Goal: Information Seeking & Learning: Learn about a topic

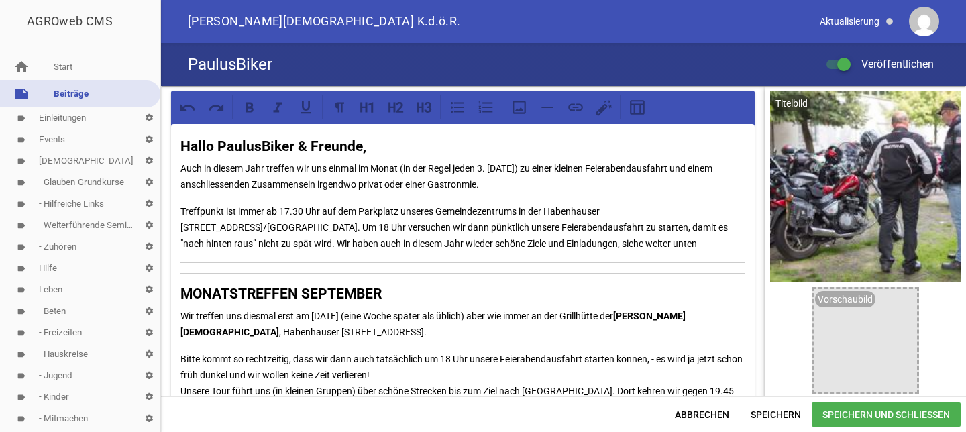
scroll to position [138, 0]
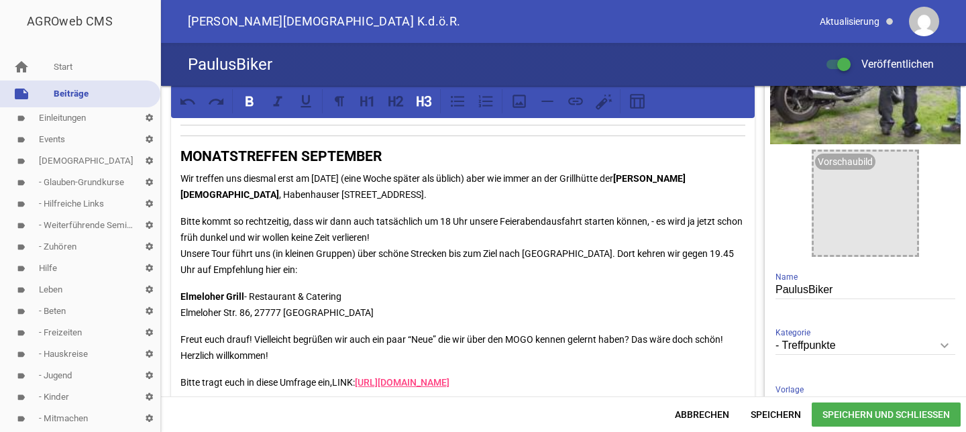
click at [285, 291] on p "Elmeloher Grill - Restaurant & Catering Elmeloher Str. 86, 27777 [GEOGRAPHIC_DA…" at bounding box center [463, 305] width 565 height 32
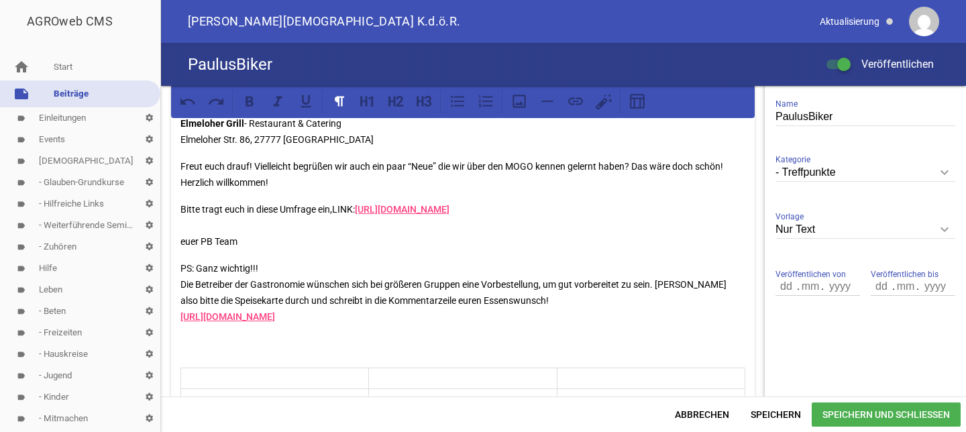
scroll to position [278, 0]
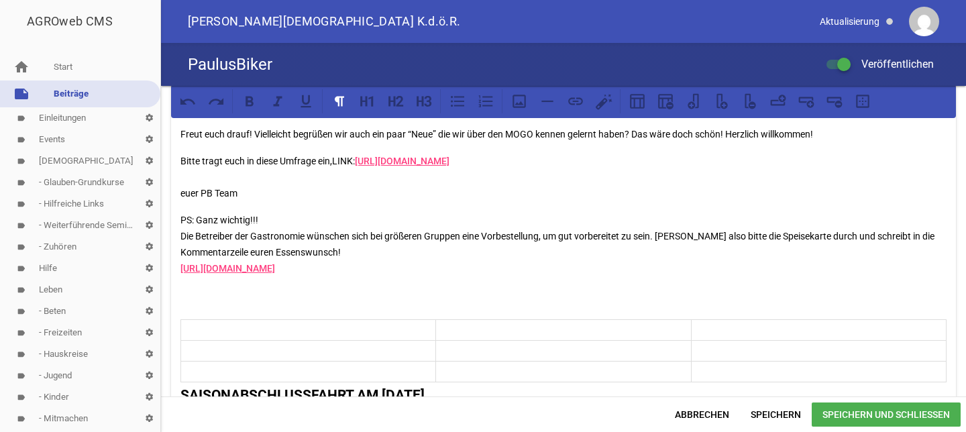
scroll to position [311, 0]
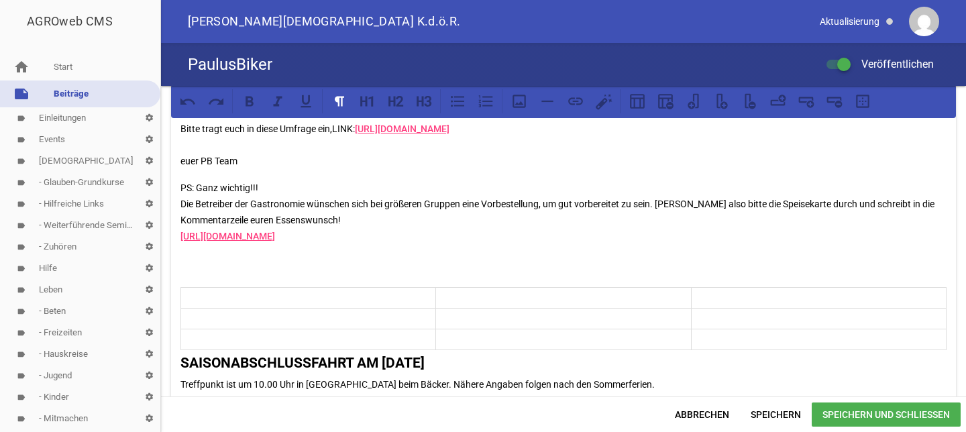
click at [186, 276] on p "PS: Ganz wichtig!!! Die Betreiber der Gastronomie wünschen sich bei größeren Gr…" at bounding box center [564, 228] width 766 height 97
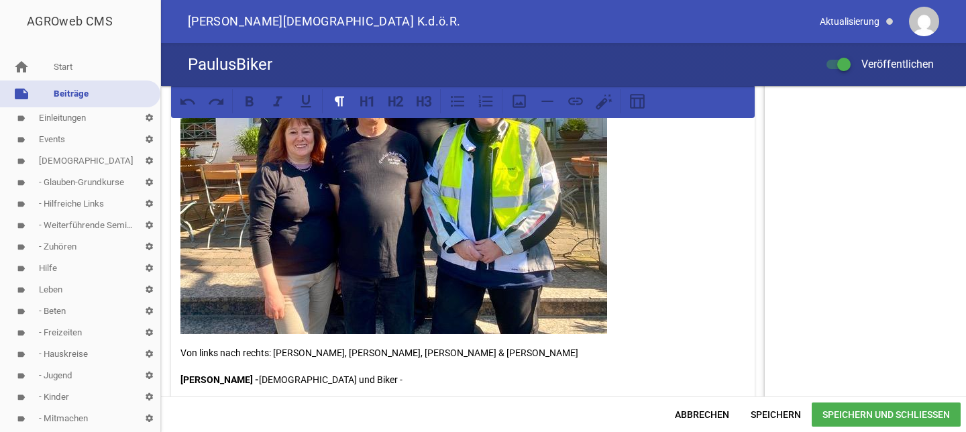
scroll to position [370, 0]
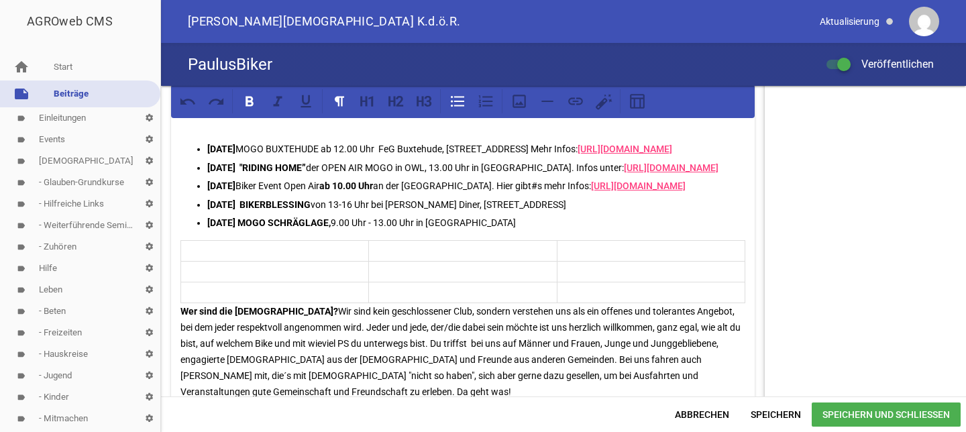
scroll to position [782, 0]
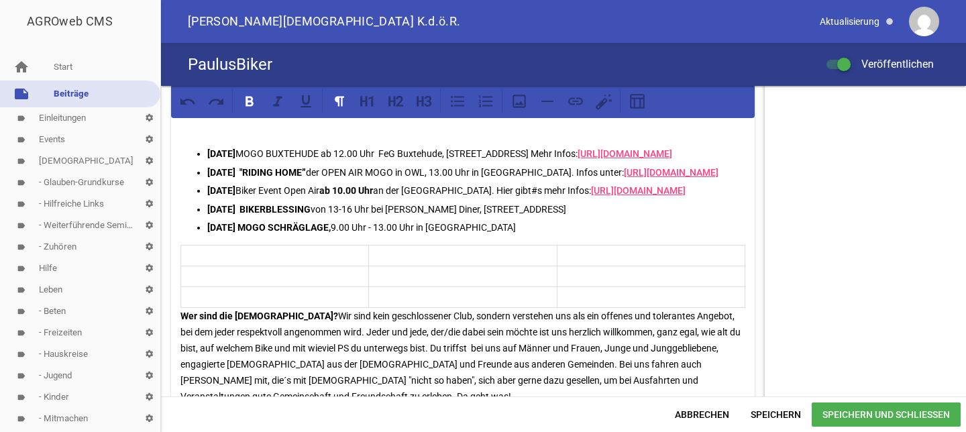
click at [181, 321] on strong "Wer sind die [DEMOGRAPHIC_DATA]?" at bounding box center [260, 316] width 158 height 11
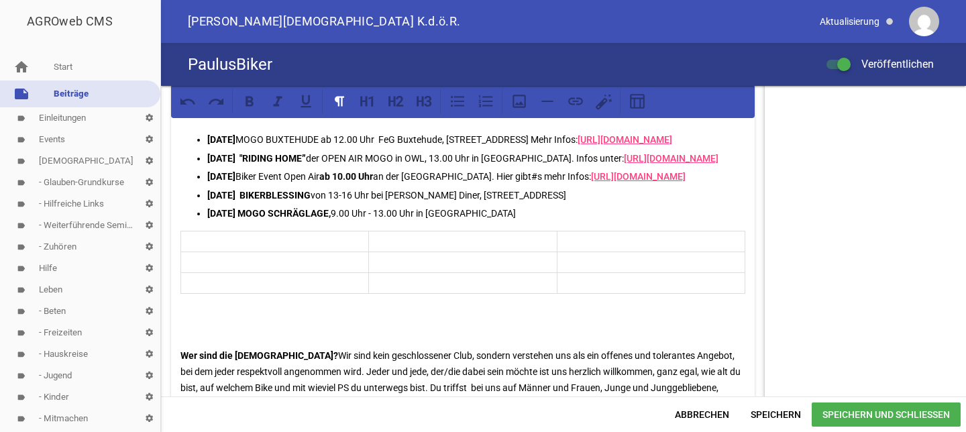
scroll to position [839, 0]
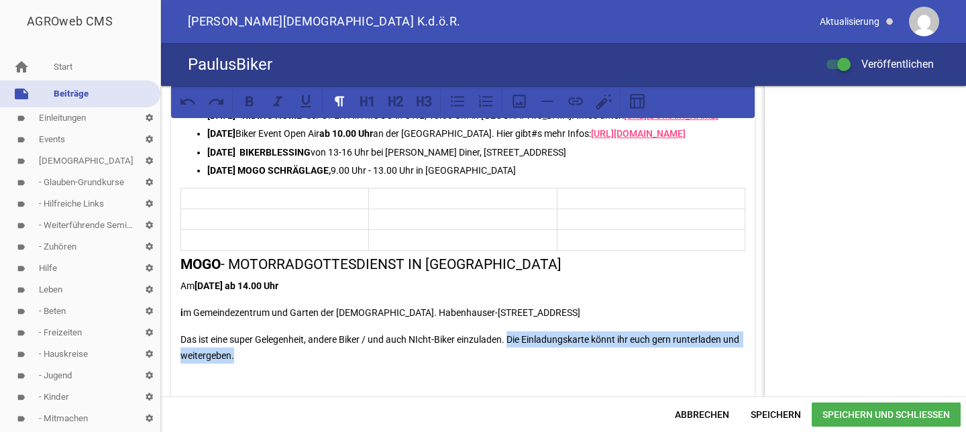
drag, startPoint x: 511, startPoint y: 372, endPoint x: 572, endPoint y: 389, distance: 64.0
click at [572, 364] on p "Das ist eine super Gelegenheit, andere Biker / und auch NIcht-Biker einzuladen.…" at bounding box center [463, 347] width 565 height 32
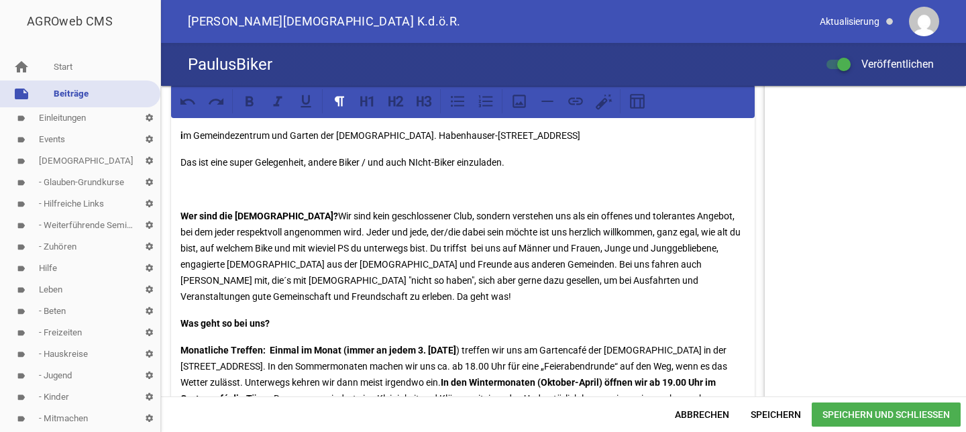
scroll to position [1038, 0]
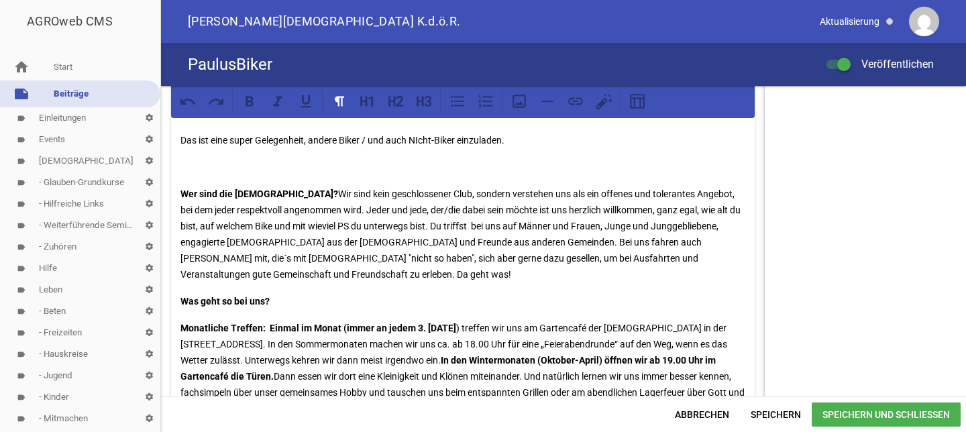
click at [187, 175] on p at bounding box center [463, 167] width 565 height 16
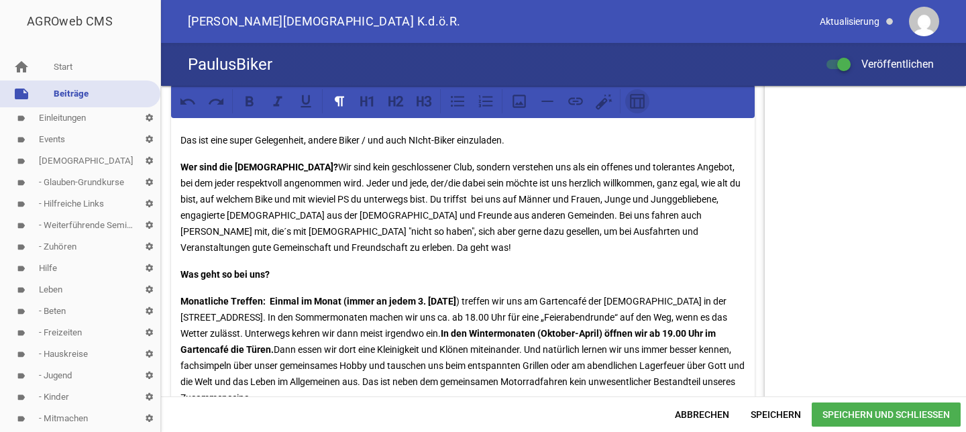
click at [635, 106] on icon at bounding box center [637, 101] width 17 height 17
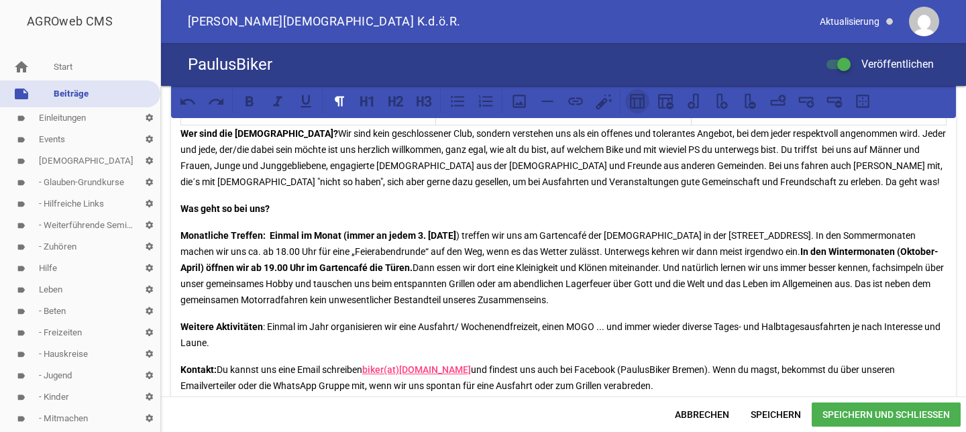
scroll to position [925, 0]
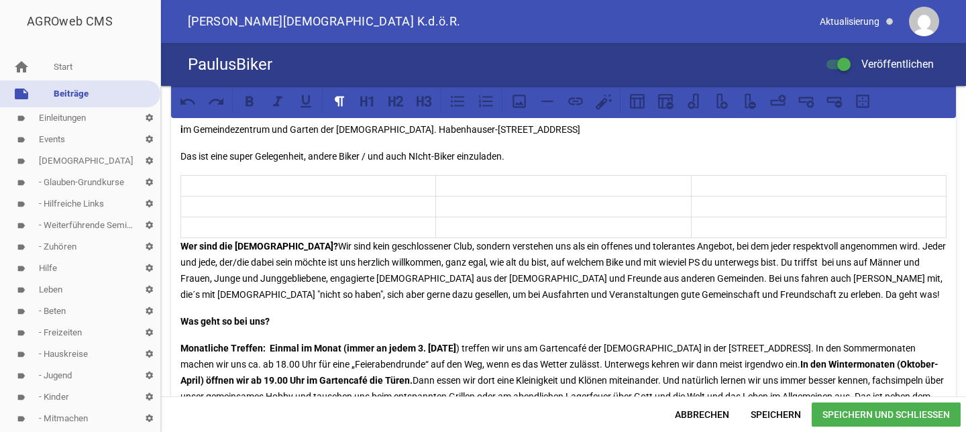
click at [911, 413] on span "Speichern und Schließen" at bounding box center [886, 415] width 149 height 24
